Goal: Find specific page/section

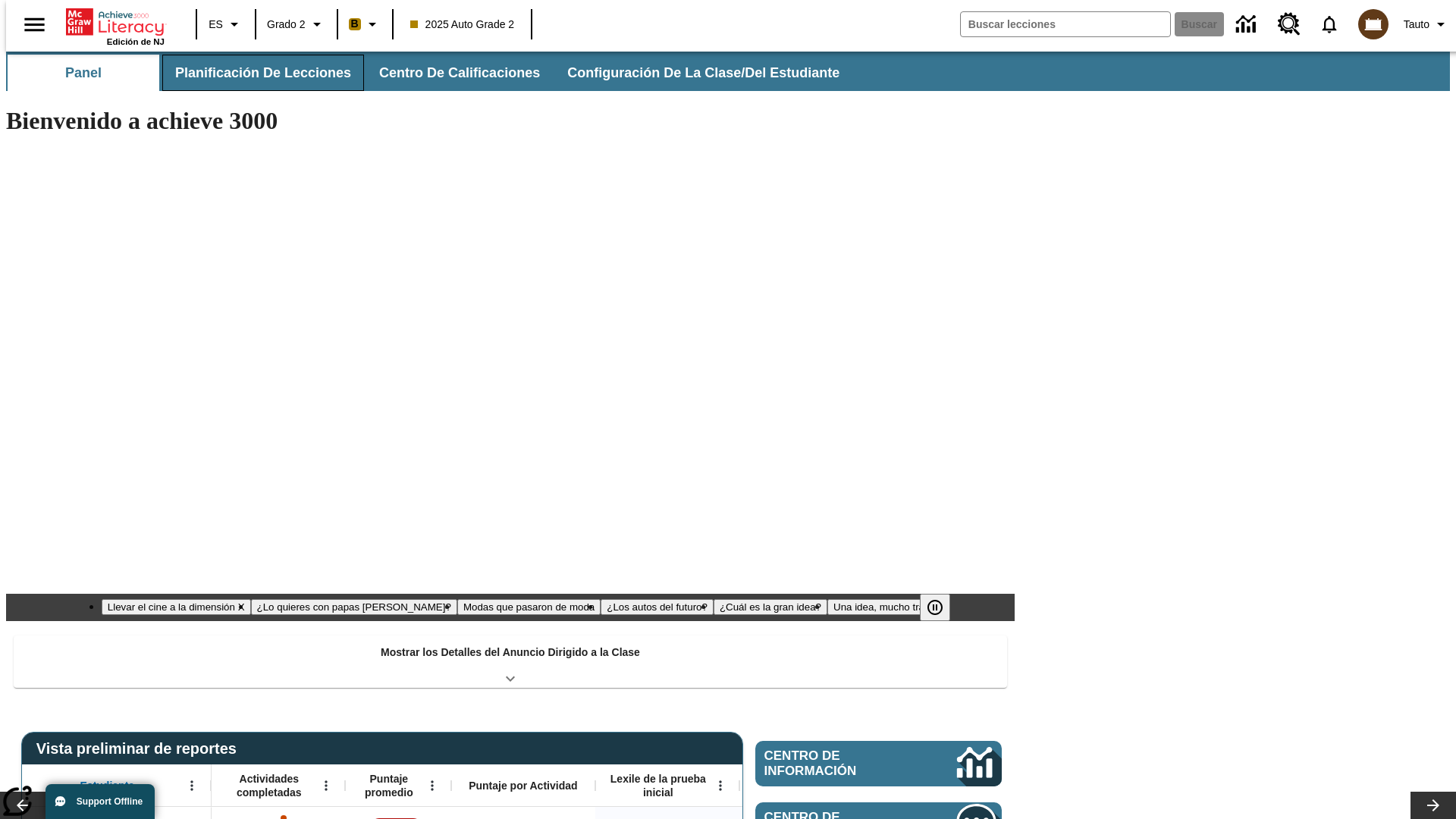
click at [254, 73] on button "Planificación de lecciones" at bounding box center [263, 72] width 202 height 37
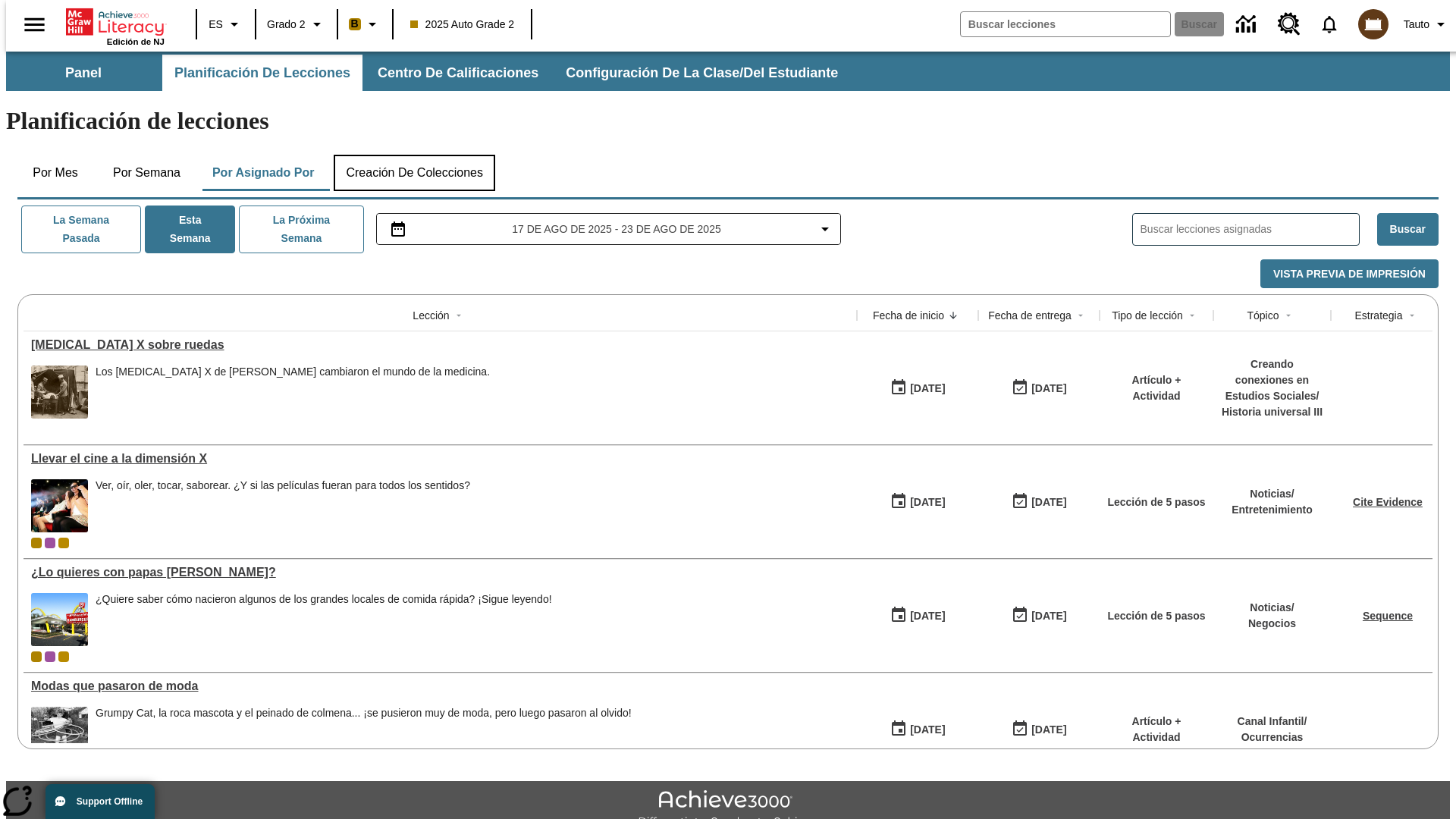
click at [414, 155] on button "Creación de colecciones" at bounding box center [414, 172] width 161 height 37
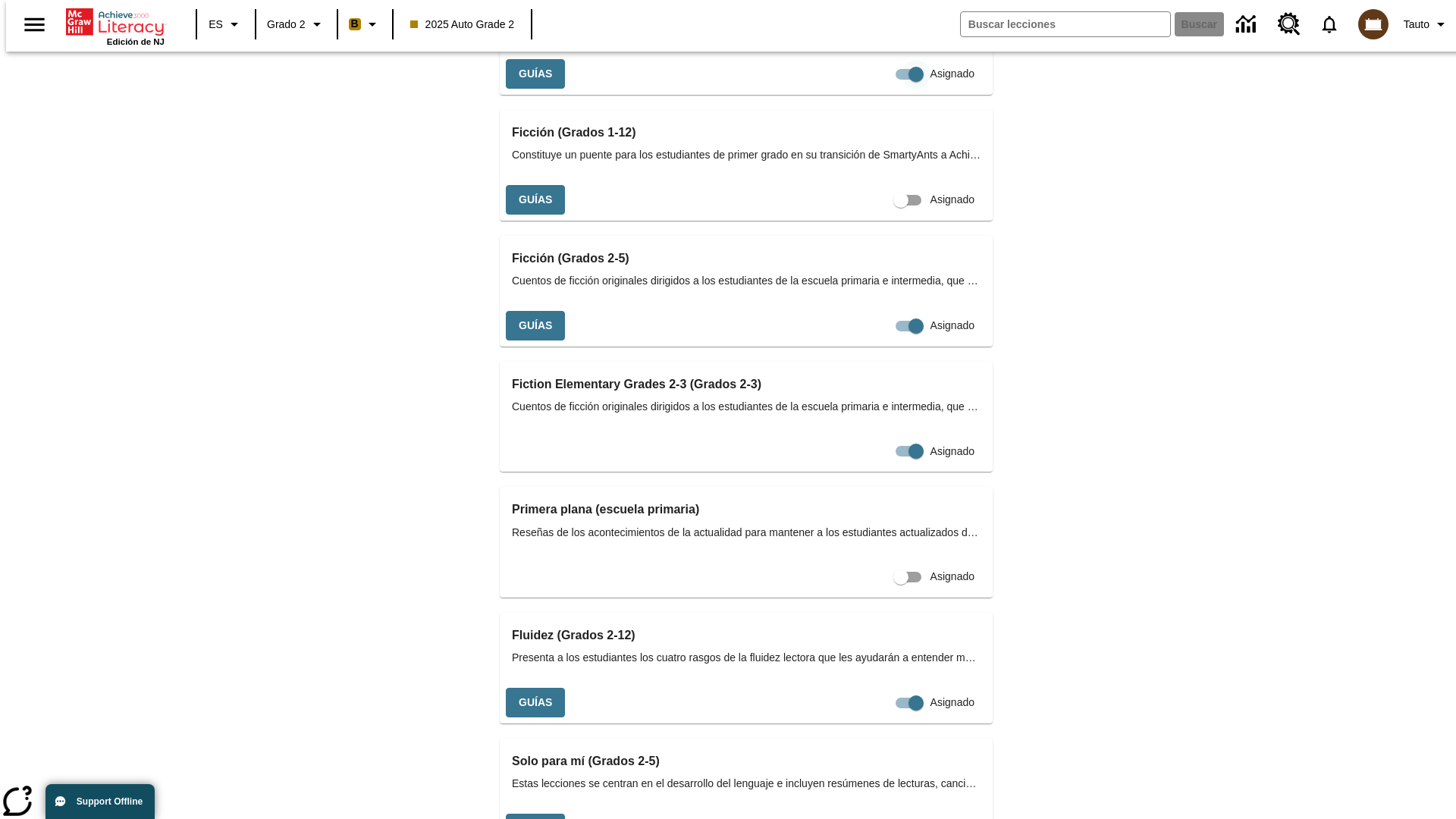
click at [873, 89] on input "Asignado" at bounding box center [916, 74] width 86 height 29
checkbox input "false"
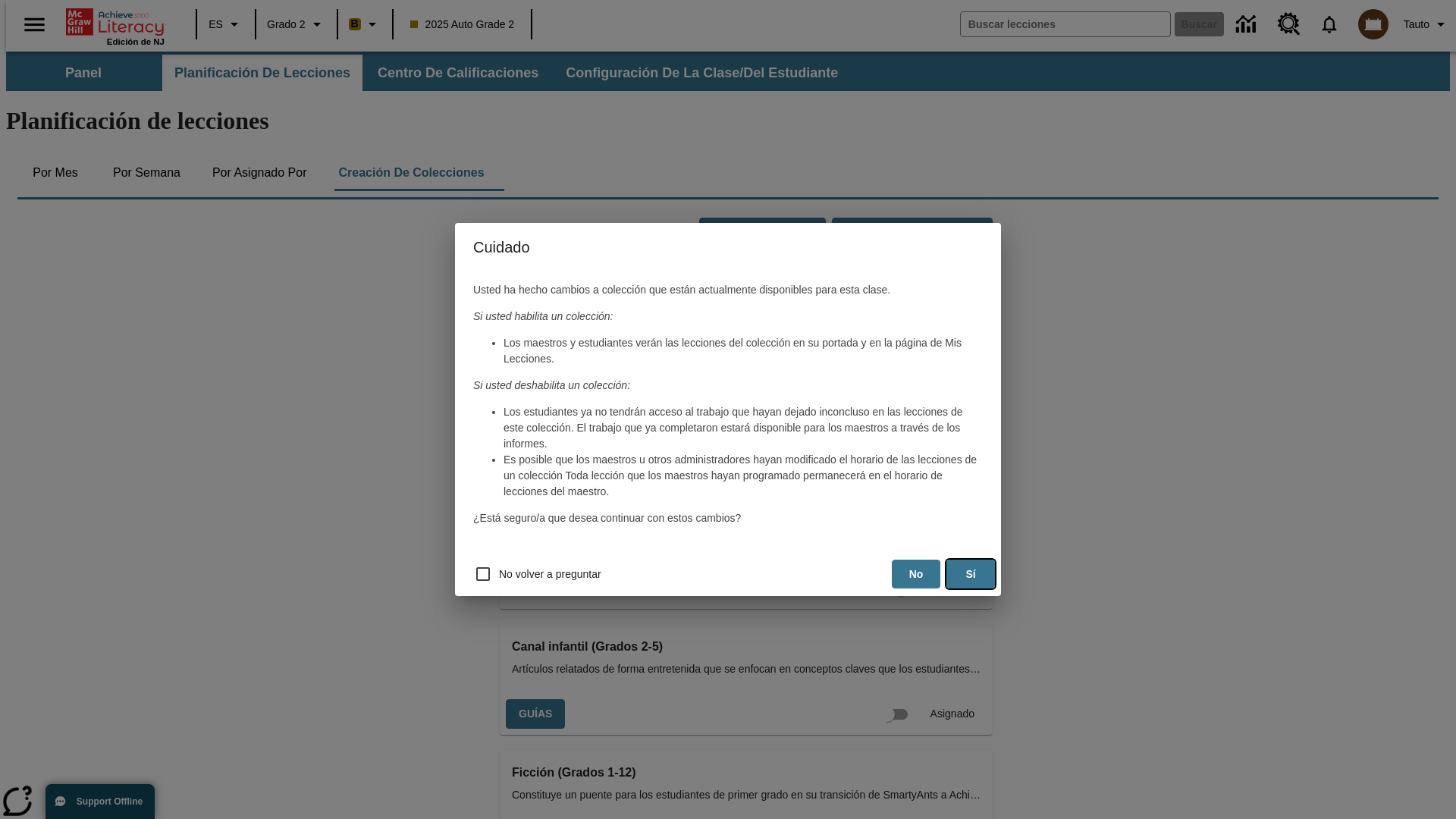
click at [971, 573] on button "Sí" at bounding box center [971, 574] width 49 height 30
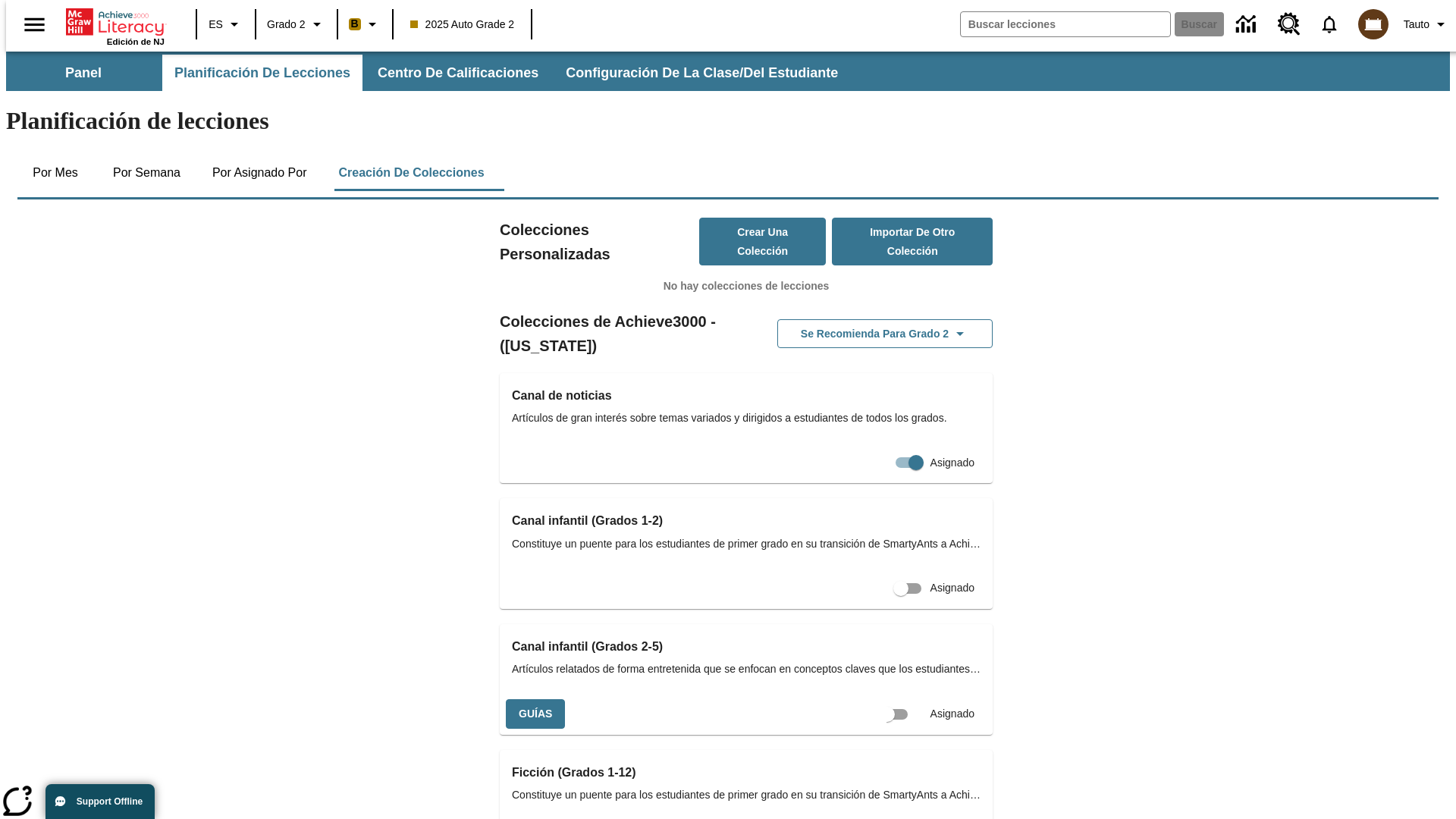
scroll to position [0, 14]
click at [874, 700] on input "Asignado" at bounding box center [901, 714] width 86 height 29
checkbox input "true"
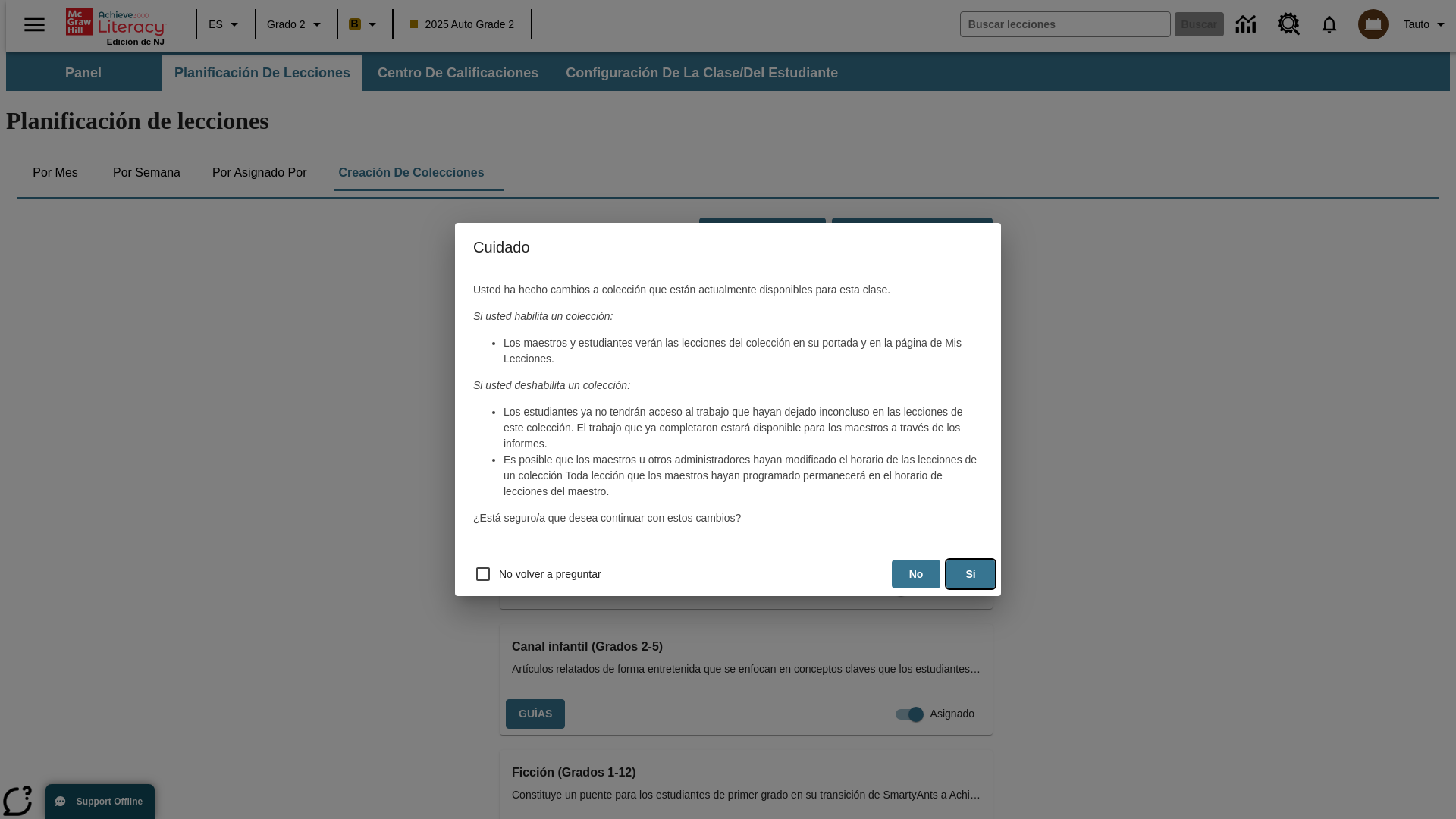
click at [971, 573] on button "Sí" at bounding box center [971, 574] width 49 height 30
